Goal: Information Seeking & Learning: Learn about a topic

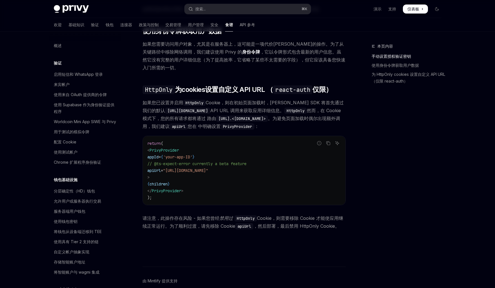
scroll to position [198, 0]
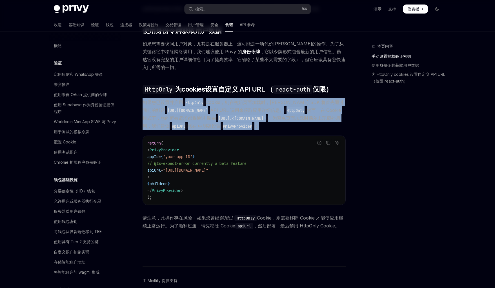
drag, startPoint x: 292, startPoint y: 121, endPoint x: 144, endPoint y: 95, distance: 150.9
click at [144, 98] on span "如果您已设置并启用 HttpOnly Cookie，则在初始页面加载时，Privy SDK 将首先通过我们的默认 https://auth.privy.io …" at bounding box center [243, 114] width 203 height 32
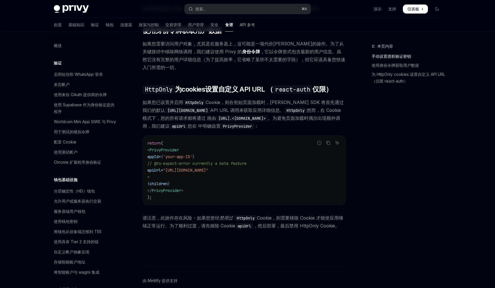
click at [400, 140] on div "本页内容 手动设置授权验证密钥 使用身份令牌获取用户数据 为 HttpOnly cookies 设置自定义 API URL（仅限 react-auth）" at bounding box center [403, 165] width 86 height 245
click at [201, 13] on button "搜索... ⌘ K" at bounding box center [247, 9] width 126 height 10
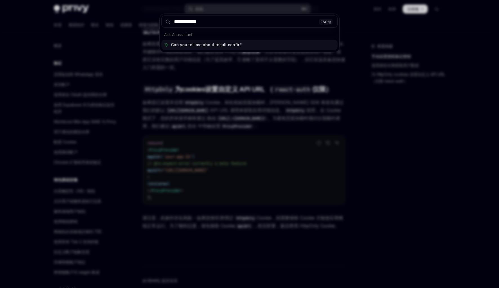
type input "**********"
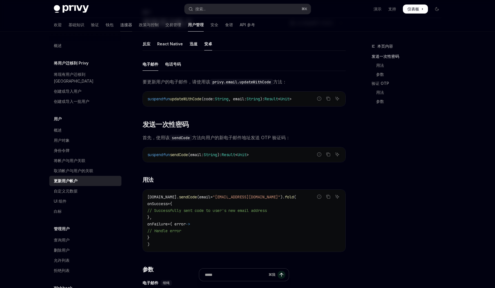
click at [120, 27] on font "连接器" at bounding box center [126, 24] width 12 height 5
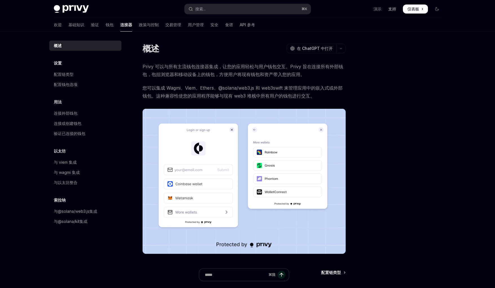
click at [392, 10] on font "支持" at bounding box center [392, 8] width 8 height 5
click at [90, 24] on div "欢迎 基础知识 验证 钱包 连接器 政策与控制 交易管理 用户管理 安全 食谱 API 参考" at bounding box center [154, 25] width 201 height 14
click at [106, 26] on font "钱包" at bounding box center [110, 24] width 8 height 5
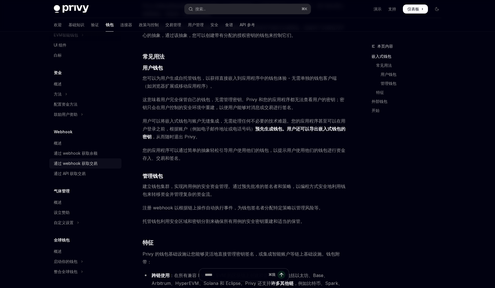
scroll to position [360, 0]
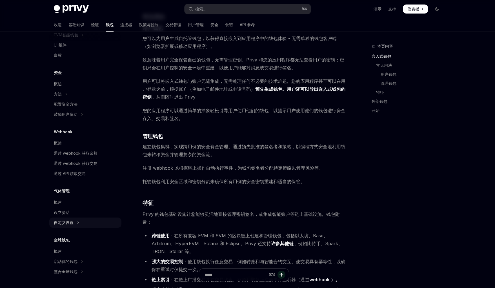
click at [70, 224] on font "自定义设置" at bounding box center [64, 222] width 20 height 5
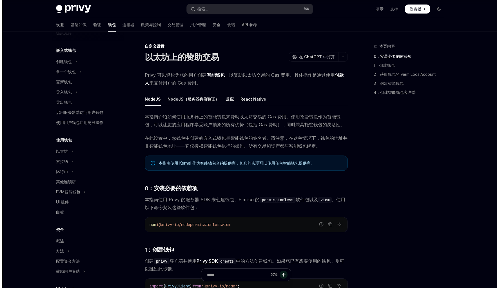
scroll to position [25, 0]
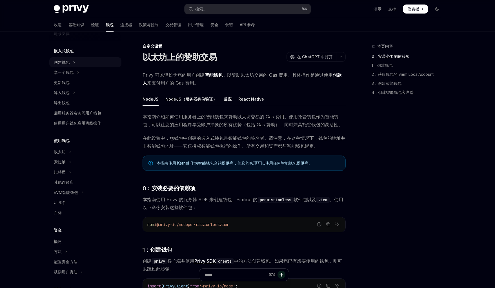
click at [75, 62] on button "创建钱包" at bounding box center [85, 62] width 72 height 10
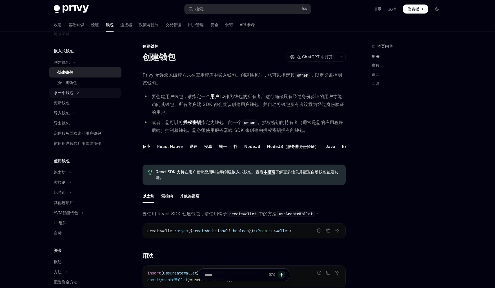
click at [74, 92] on button "拿一个钱包" at bounding box center [85, 93] width 72 height 10
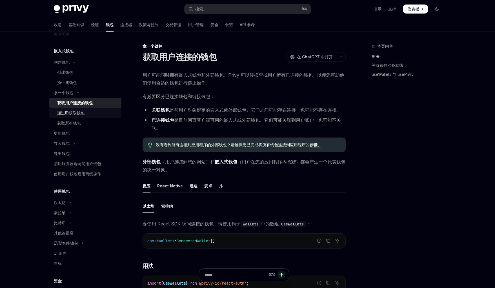
click at [85, 113] on div "通过ID获取钱包" at bounding box center [87, 112] width 61 height 7
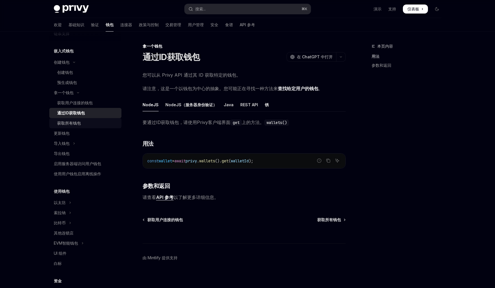
click at [86, 125] on div "获取所有钱包" at bounding box center [87, 123] width 61 height 7
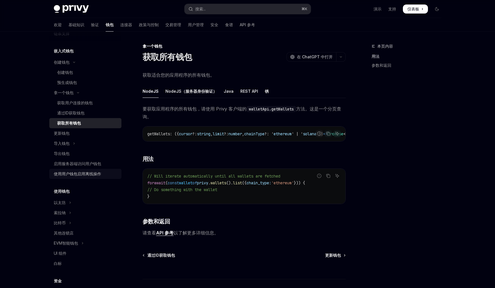
click at [82, 174] on font "使用用户钱包启用离线操作" at bounding box center [77, 173] width 47 height 5
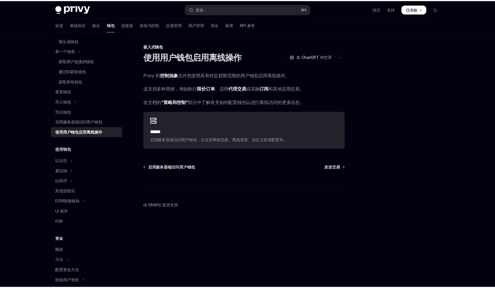
scroll to position [180, 0]
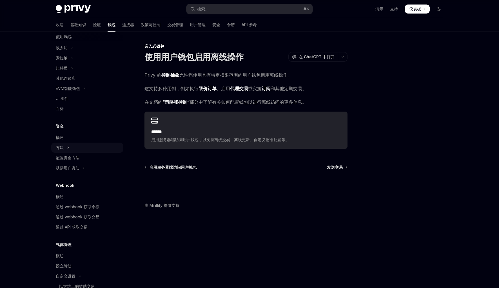
click at [65, 148] on button "方法" at bounding box center [87, 147] width 72 height 10
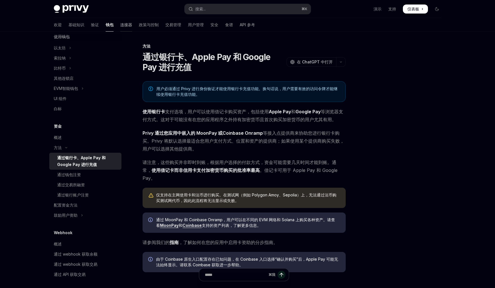
click at [120, 22] on font "连接器" at bounding box center [126, 24] width 12 height 5
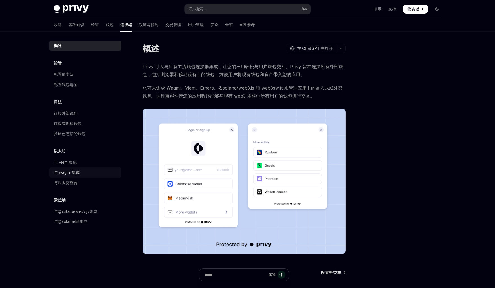
drag, startPoint x: 77, startPoint y: 172, endPoint x: 106, endPoint y: 171, distance: 28.7
click at [77, 172] on font "与 wagmi 集成" at bounding box center [67, 172] width 26 height 5
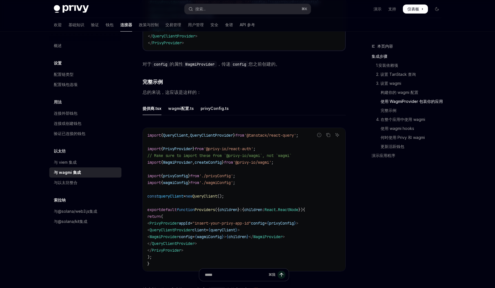
scroll to position [933, 0]
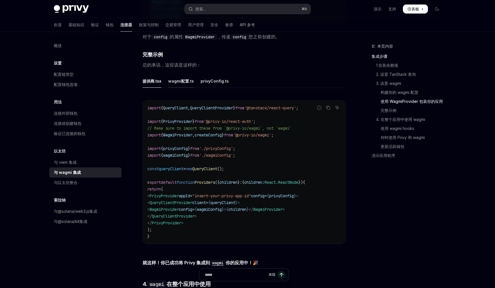
click at [182, 84] on font "wagmi配置.ts" at bounding box center [181, 81] width 26 height 7
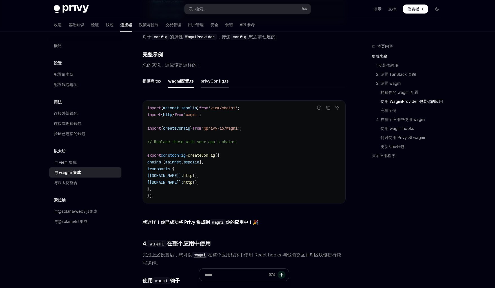
click at [210, 83] on font "privyConfig.ts" at bounding box center [214, 81] width 28 height 5
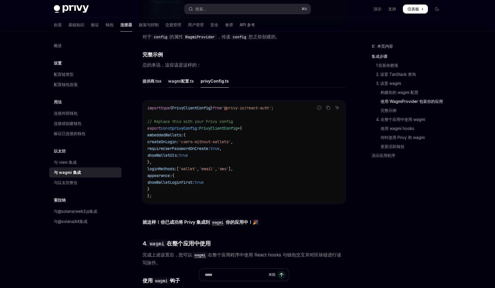
click at [178, 84] on font "wagmi配置.ts" at bounding box center [181, 81] width 26 height 7
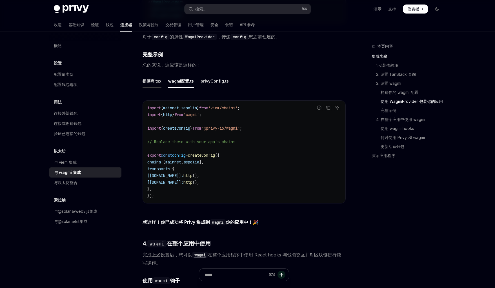
click at [148, 83] on font "提供商.tsx" at bounding box center [151, 81] width 19 height 5
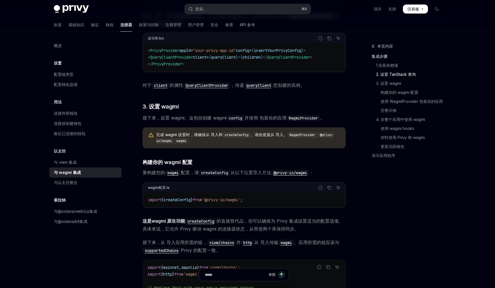
scroll to position [351, 0]
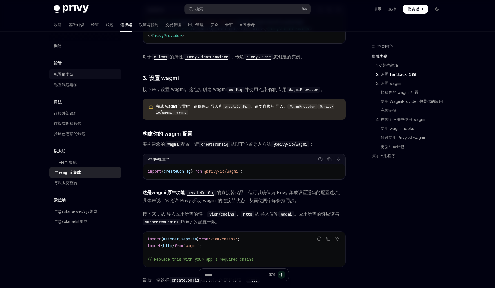
click at [69, 74] on font "配置链类型" at bounding box center [64, 74] width 20 height 5
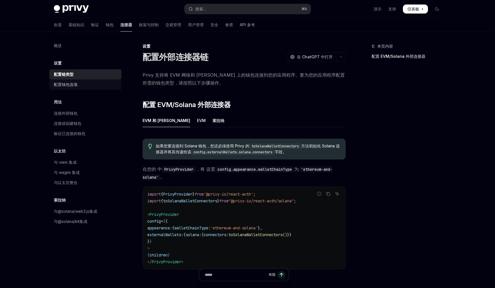
click at [71, 81] on div "配置钱包选项" at bounding box center [66, 84] width 24 height 7
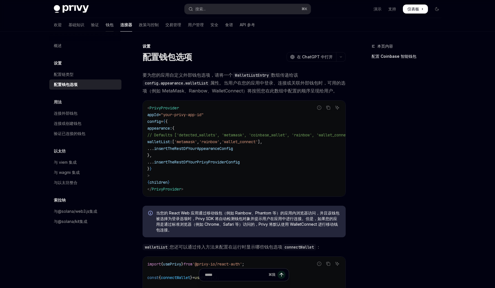
click at [106, 26] on font "钱包" at bounding box center [110, 24] width 8 height 5
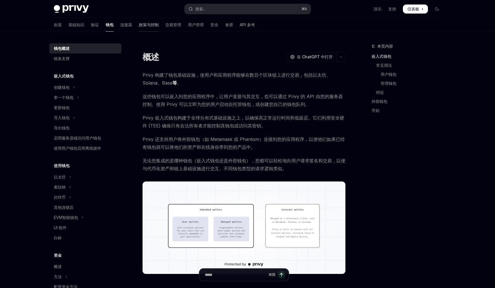
click at [140, 25] on font "政策与控制" at bounding box center [149, 24] width 20 height 5
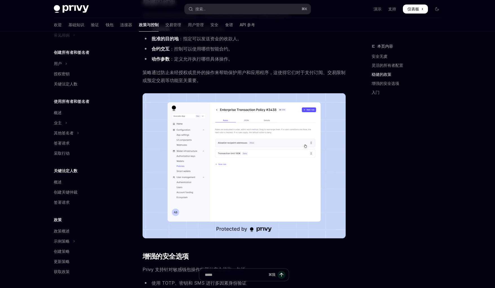
scroll to position [258, 0]
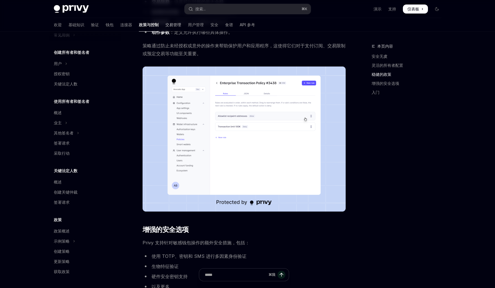
click at [165, 23] on font "交易管理" at bounding box center [173, 24] width 16 height 5
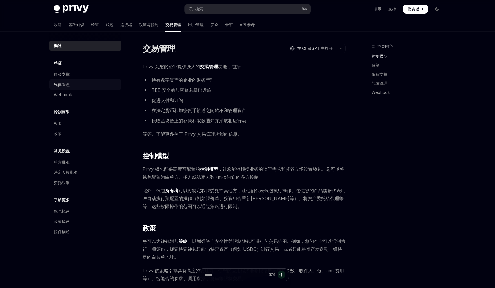
click at [75, 82] on div "气体管理" at bounding box center [86, 84] width 64 height 7
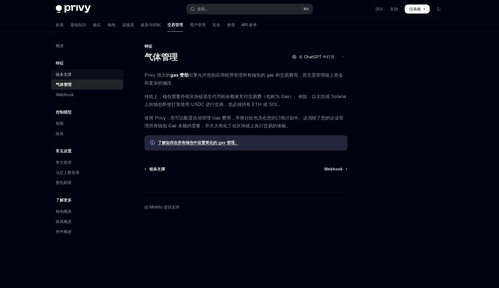
click at [77, 75] on div "链条支撑" at bounding box center [88, 74] width 64 height 7
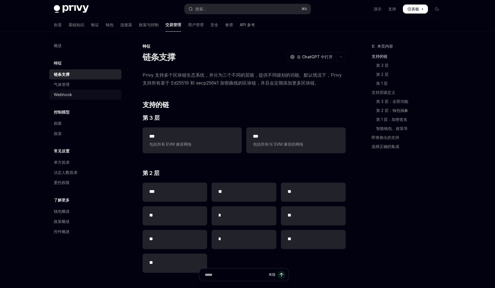
click at [70, 95] on font "Webhook" at bounding box center [63, 94] width 18 height 5
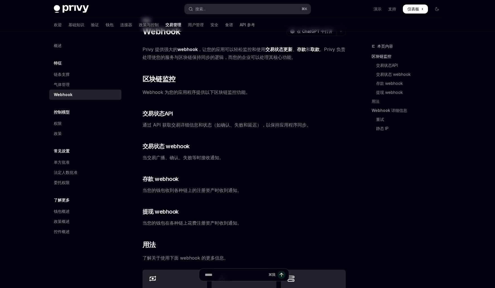
scroll to position [117, 0]
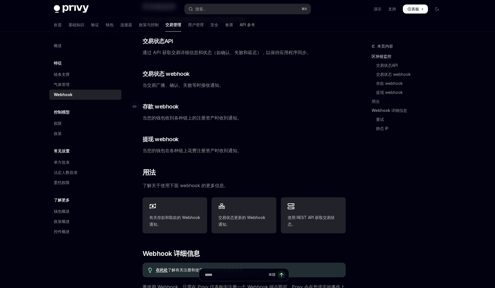
click at [171, 109] on font "存款 webhook" at bounding box center [160, 106] width 36 height 7
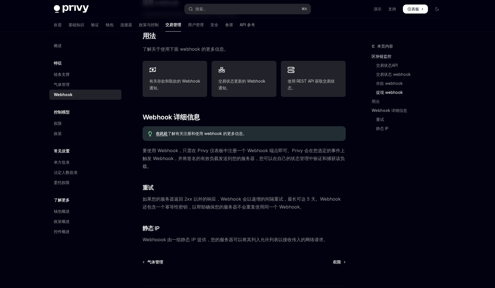
scroll to position [232, 0]
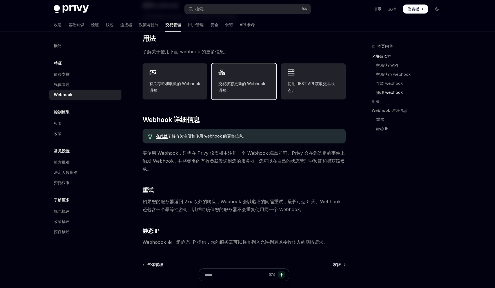
click at [240, 87] on span "交易状态更新的 Webhook 通知。" at bounding box center [243, 87] width 51 height 14
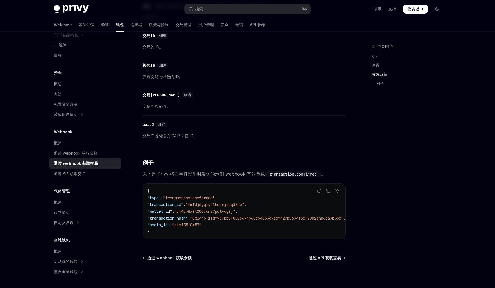
scroll to position [469, 0]
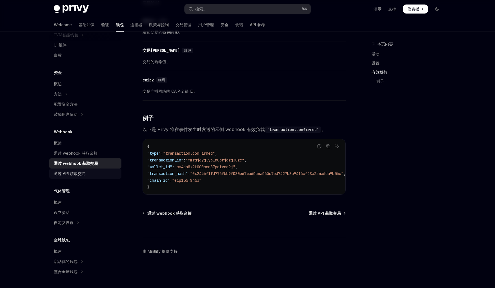
click at [66, 173] on font "通过 API 获取交易" at bounding box center [70, 173] width 32 height 5
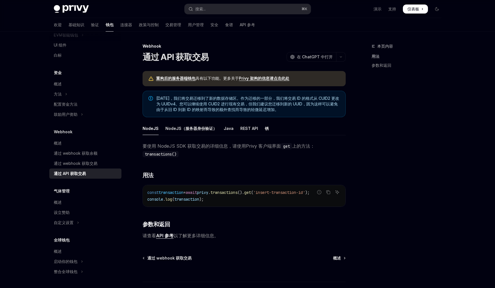
scroll to position [47, 0]
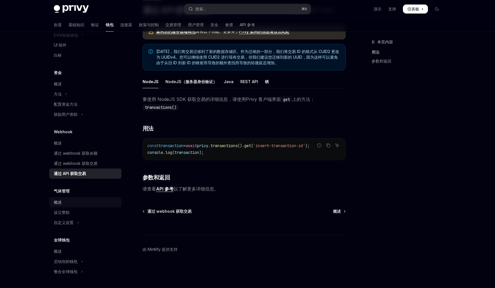
click at [69, 207] on link "概述" at bounding box center [85, 202] width 72 height 10
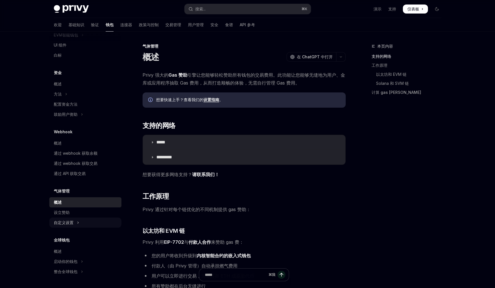
click at [73, 225] on div "自定义设置" at bounding box center [64, 222] width 20 height 7
type textarea "*"
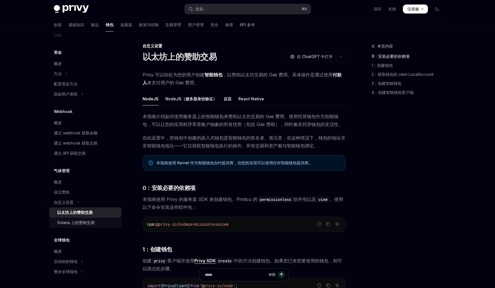
scroll to position [111, 0]
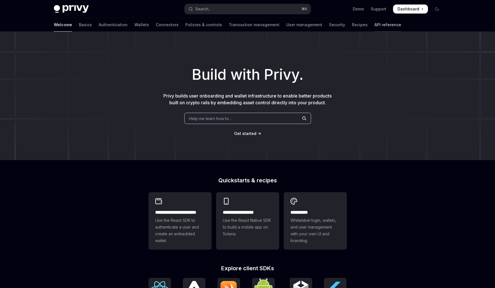
click at [374, 24] on link "API reference" at bounding box center [387, 25] width 27 height 14
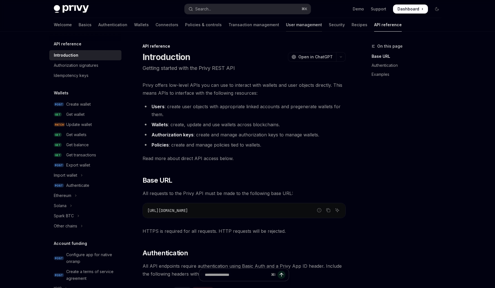
click at [286, 26] on link "User management" at bounding box center [304, 25] width 36 height 14
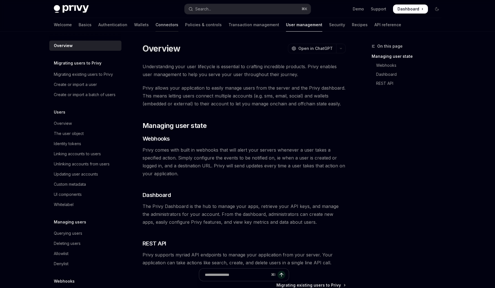
click at [155, 26] on link "Connectors" at bounding box center [166, 25] width 23 height 14
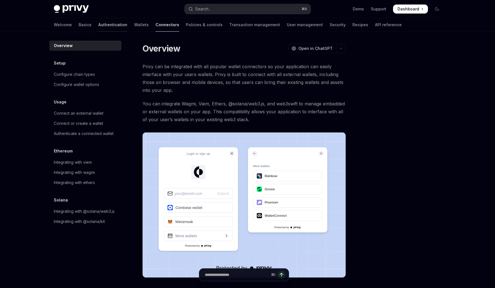
click at [98, 27] on link "Authentication" at bounding box center [112, 25] width 29 height 14
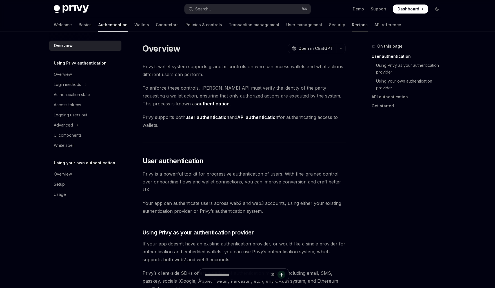
click at [352, 25] on link "Recipes" at bounding box center [360, 25] width 16 height 14
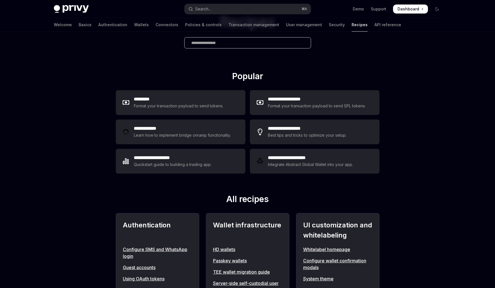
scroll to position [37, 0]
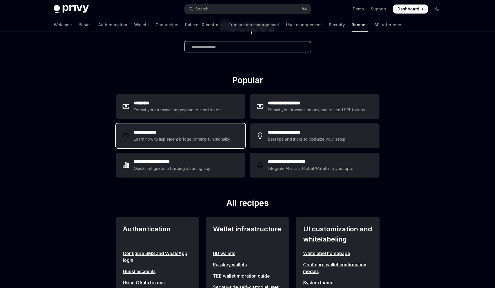
click at [196, 134] on h2 "**********" at bounding box center [183, 132] width 99 height 7
type textarea "*"
